Goal: Information Seeking & Learning: Learn about a topic

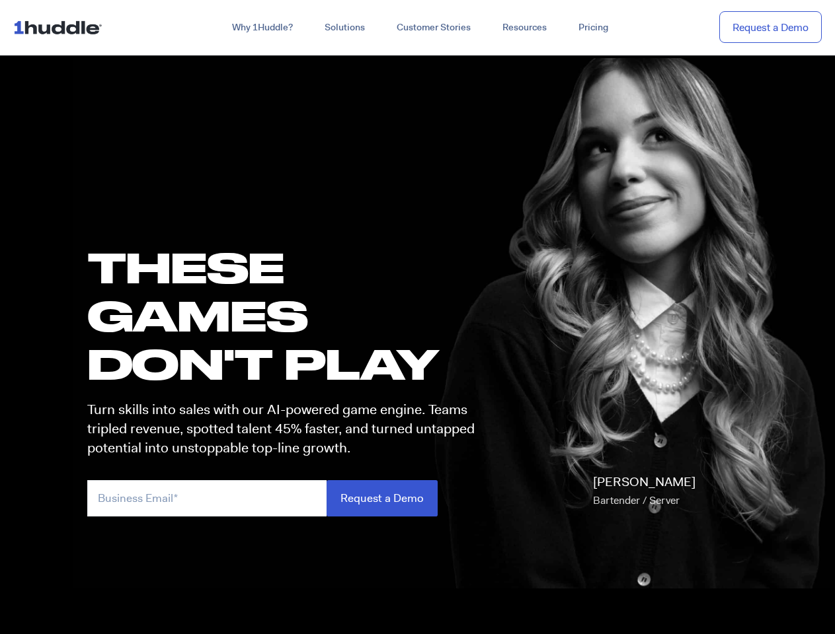
click at [417, 317] on h1 "these GAMES DON'T PLAY" at bounding box center [286, 315] width 399 height 145
click at [261, 28] on link "Why 1Huddle?" at bounding box center [262, 28] width 93 height 24
click at [344, 28] on link "Solutions" at bounding box center [345, 28] width 72 height 24
click at [523, 28] on link "Resources" at bounding box center [524, 28] width 76 height 24
click at [287, 498] on input "email" at bounding box center [206, 498] width 239 height 36
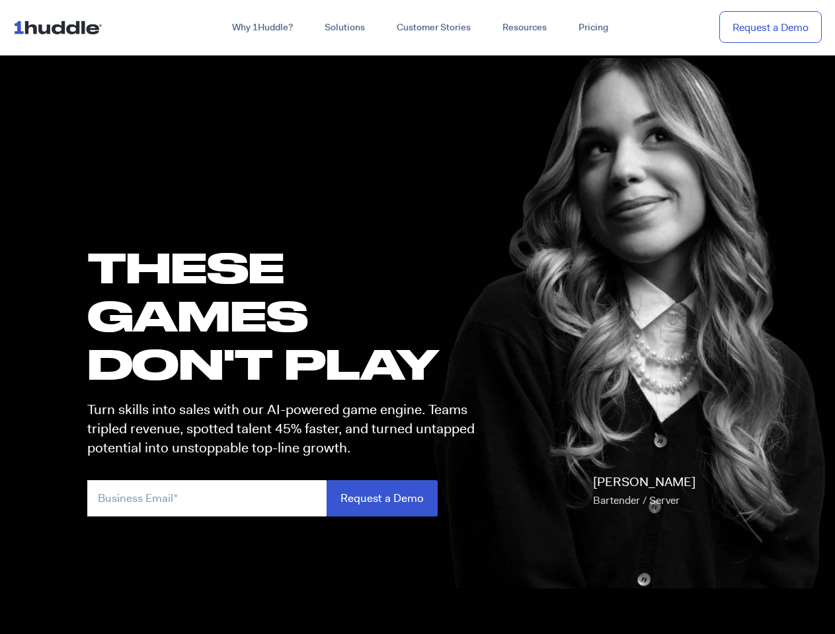
click at [381, 498] on input "Request a Demo" at bounding box center [381, 498] width 111 height 36
